Goal: Information Seeking & Learning: Learn about a topic

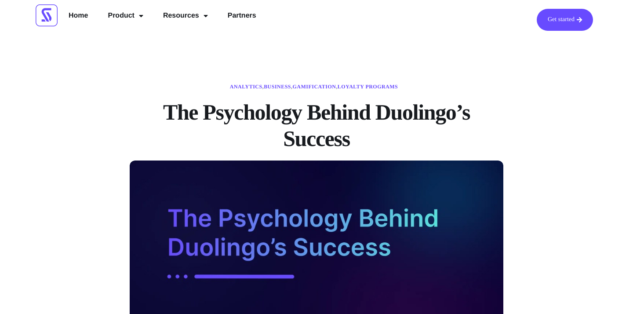
click at [52, 21] on img at bounding box center [47, 15] width 22 height 22
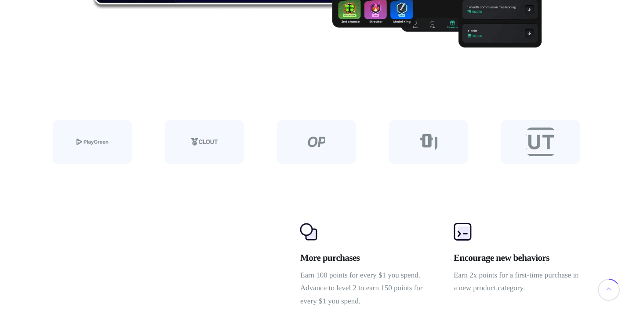
scroll to position [422, 0]
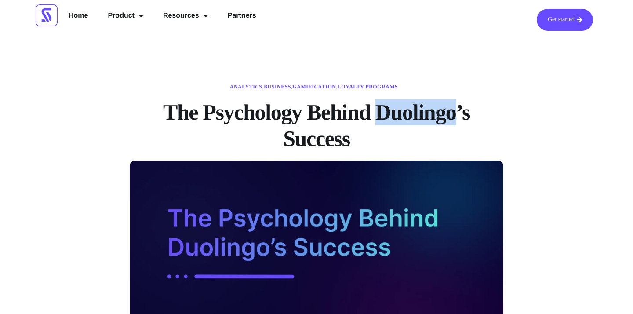
drag, startPoint x: 388, startPoint y: 110, endPoint x: 477, endPoint y: 115, distance: 89.4
click at [477, 115] on h1 "The Psychology Behind Duolingo’s Success" at bounding box center [317, 125] width 374 height 53
copy h1 "Duolingo"
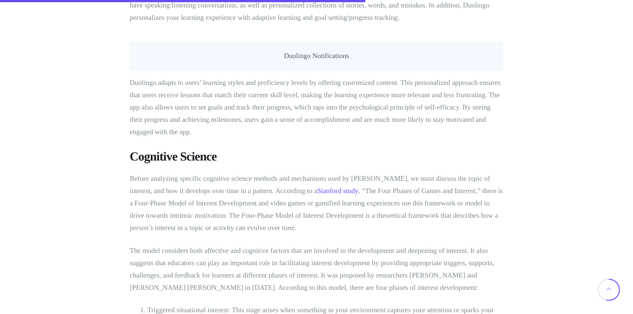
scroll to position [2292, 0]
